Goal: Navigation & Orientation: Find specific page/section

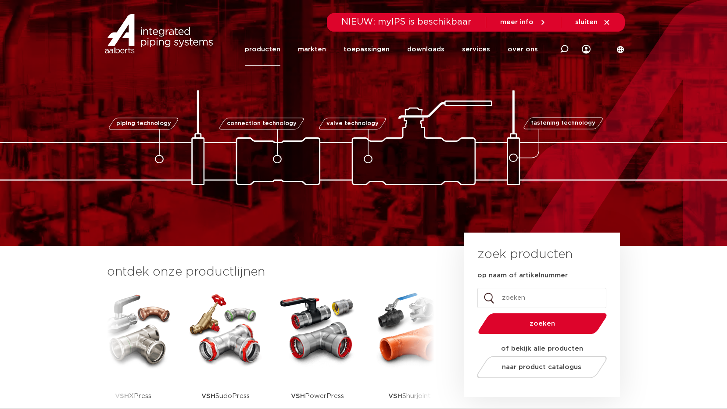
drag, startPoint x: 0, startPoint y: 0, endPoint x: 277, endPoint y: 48, distance: 281.4
click at [277, 48] on link "producten" at bounding box center [263, 49] width 36 height 34
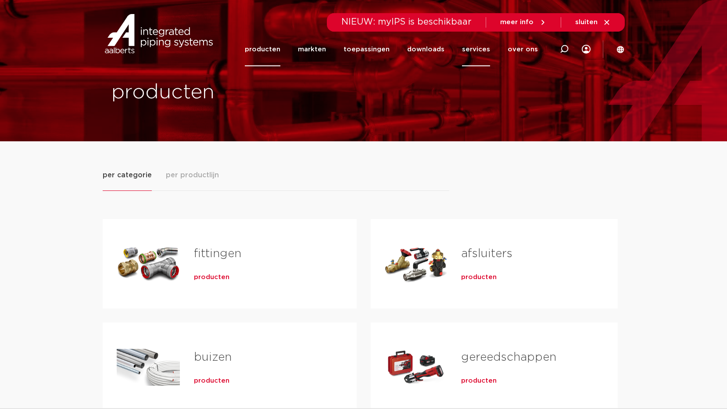
click at [480, 49] on link "services" at bounding box center [476, 49] width 28 height 34
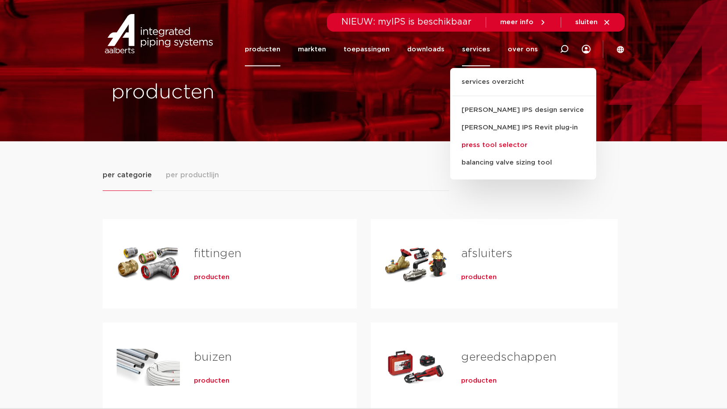
click at [501, 145] on link "press tool selector" at bounding box center [523, 145] width 146 height 18
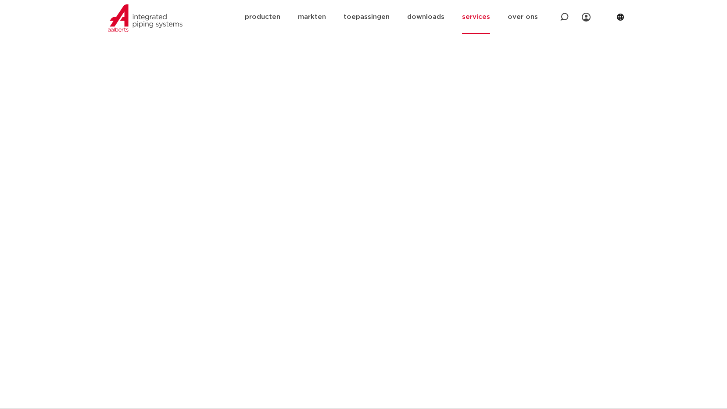
scroll to position [570, 0]
